Goal: Transaction & Acquisition: Purchase product/service

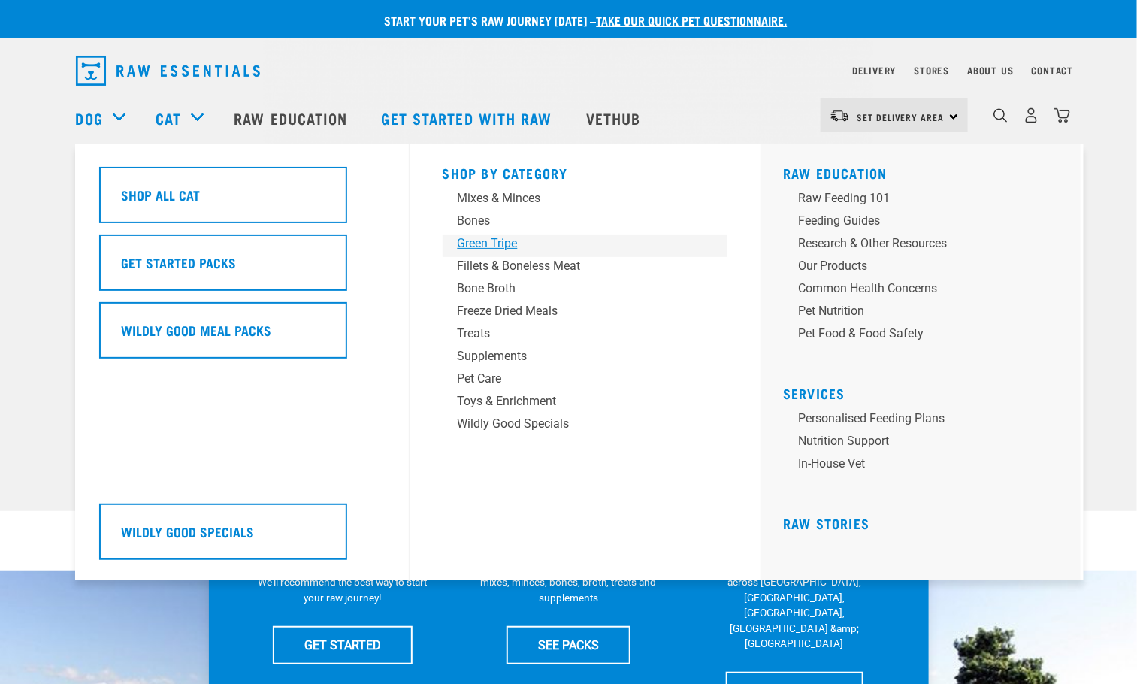
click at [578, 244] on div "Green Tripe" at bounding box center [575, 243] width 234 height 18
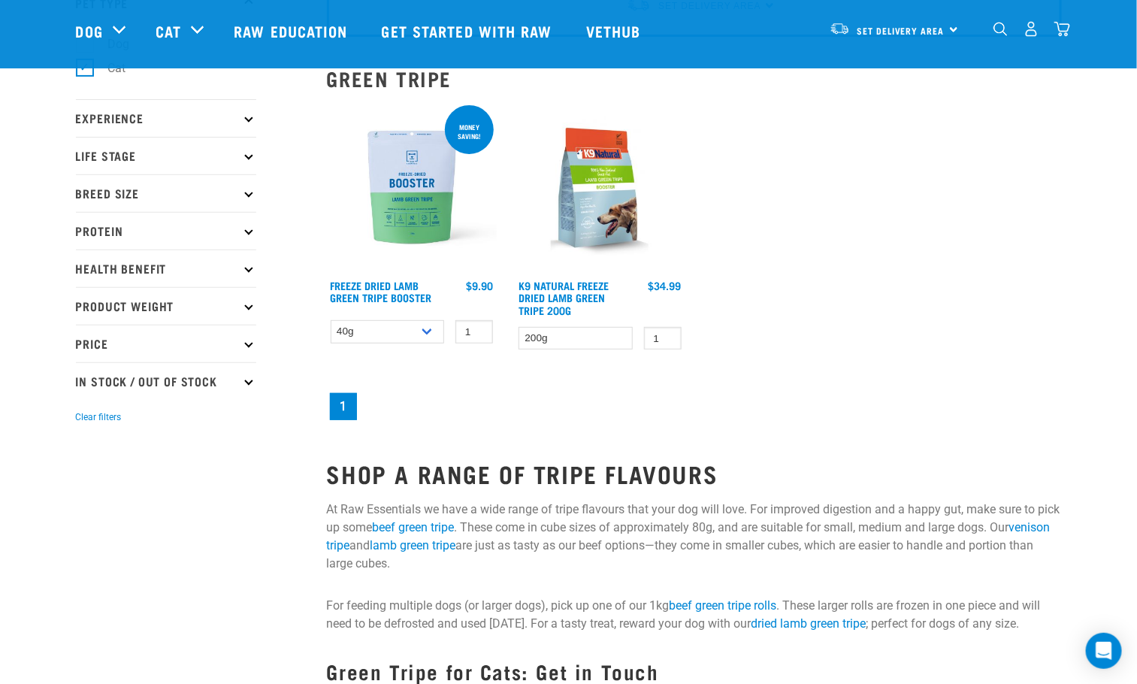
scroll to position [225, 0]
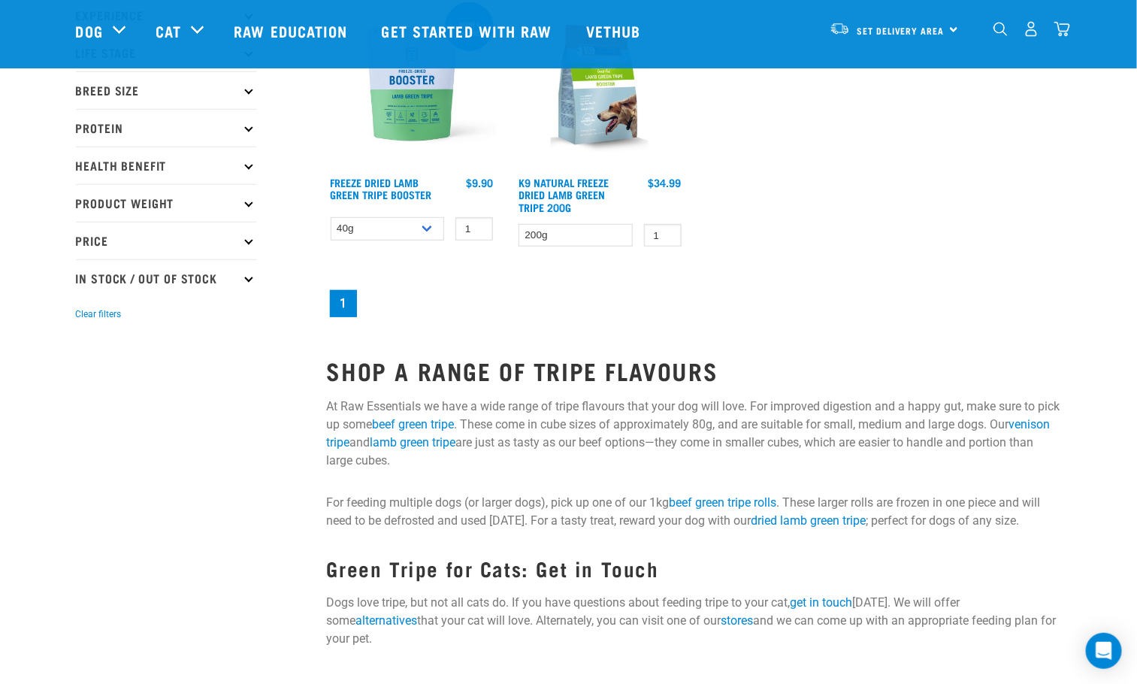
click at [615, 367] on strong "Shop a Range of Tripe Flavours" at bounding box center [522, 370] width 391 height 13
click at [597, 171] on link at bounding box center [600, 166] width 171 height 14
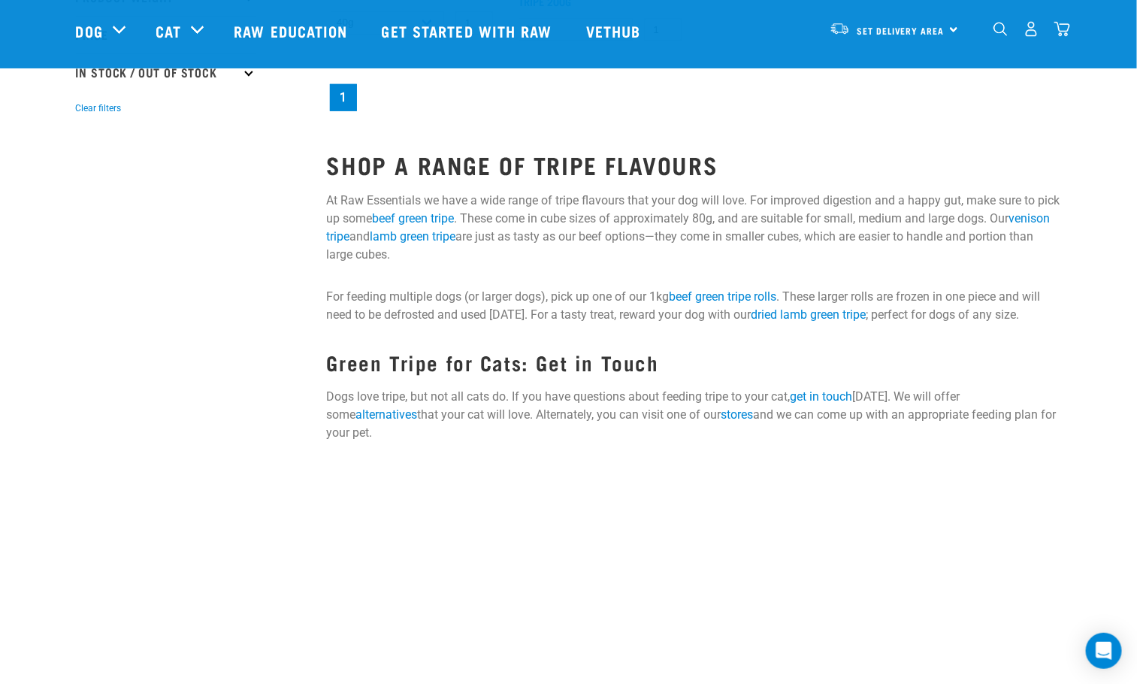
scroll to position [0, 0]
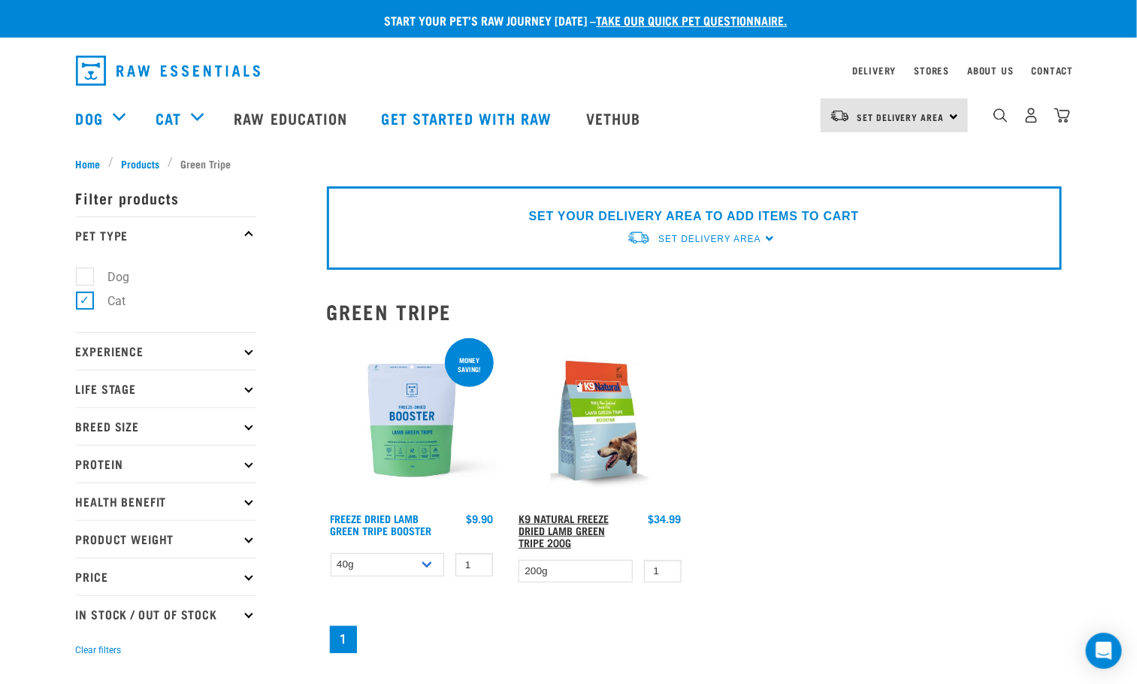
click at [573, 519] on link "K9 Natural Freeze Dried Lamb Green Tripe 200g" at bounding box center [563, 529] width 90 height 29
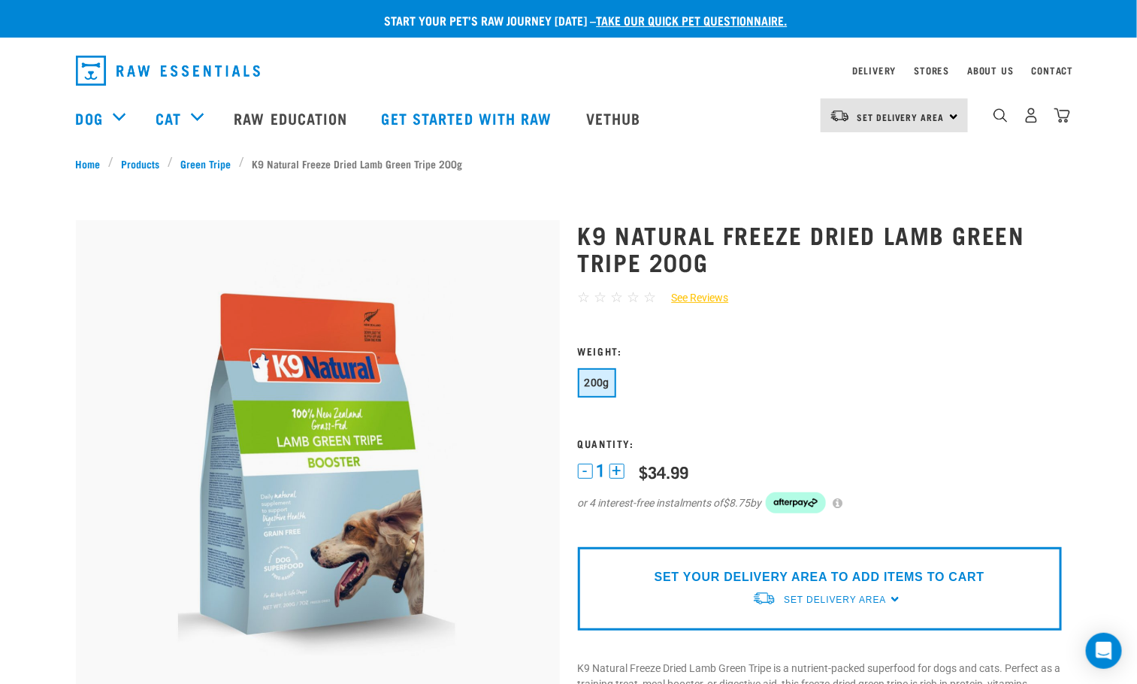
click at [769, 591] on img at bounding box center [764, 599] width 24 height 16
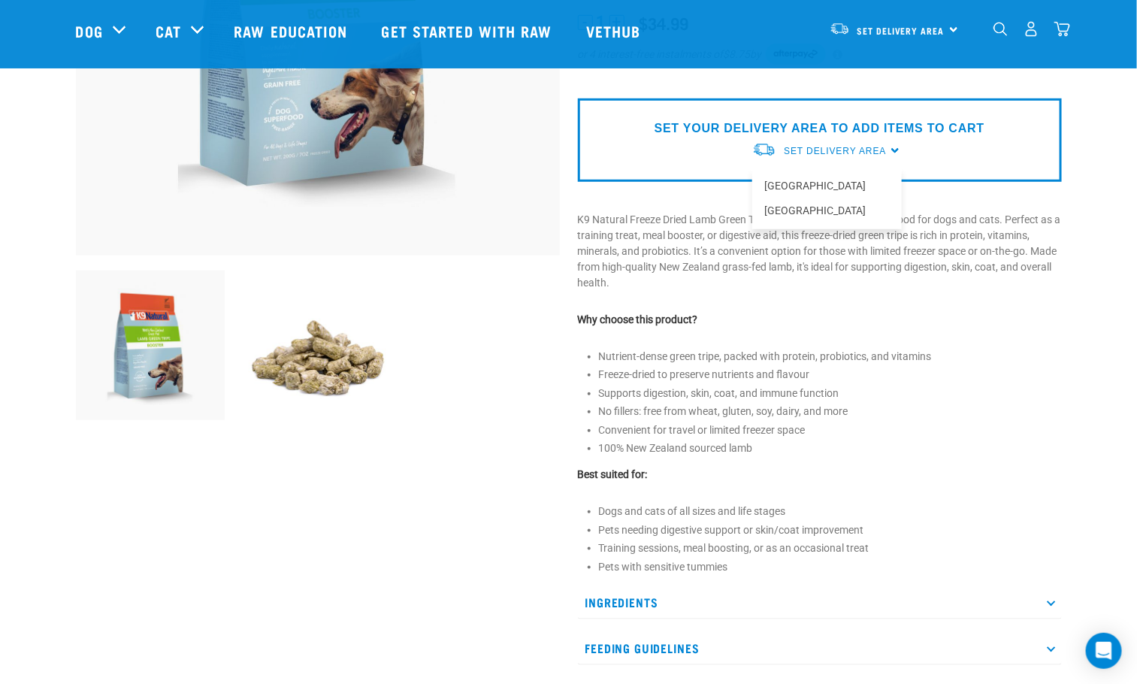
drag, startPoint x: 585, startPoint y: 546, endPoint x: 606, endPoint y: 542, distance: 22.3
click at [595, 544] on div "K9 Natural Freeze Dried Lamb Green Tripe 200g ☆ ☆ ☆ ☆ ☆ See Reviews" at bounding box center [820, 264] width 502 height 1026
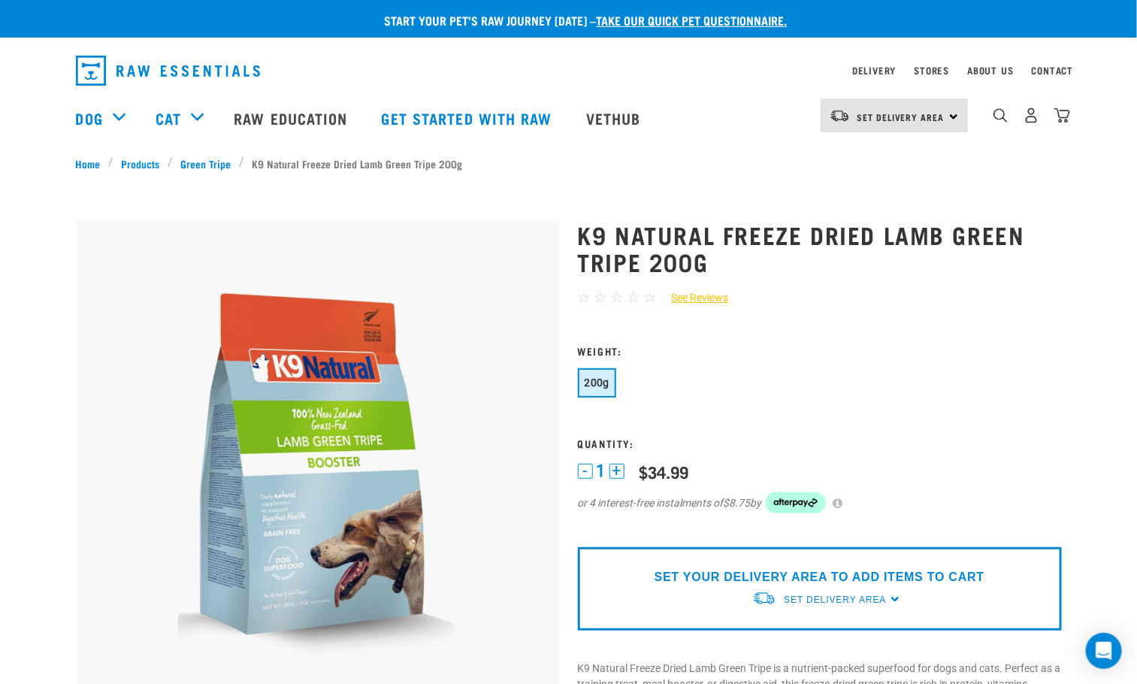
click at [594, 382] on span "200g" at bounding box center [598, 382] width 26 height 12
click at [685, 463] on div "$34.99" at bounding box center [664, 471] width 50 height 19
click at [745, 461] on div "1 - 1 + 0 100 $34.99 or 4 interest-free instalments of $8.75 by" at bounding box center [820, 496] width 484 height 71
click at [801, 498] on img at bounding box center [796, 502] width 60 height 21
click at [778, 456] on form "1" at bounding box center [820, 438] width 484 height 187
